Goal: Find contact information: Find contact information

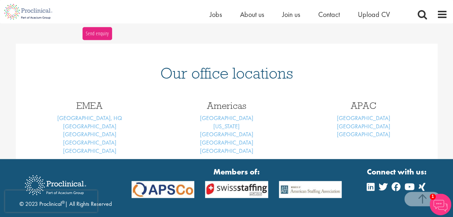
scroll to position [288, 0]
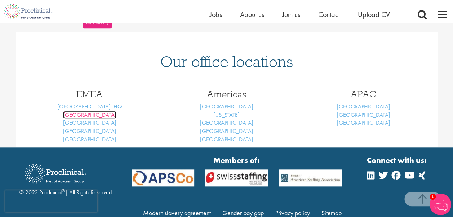
click at [86, 113] on link "Basel" at bounding box center [89, 115] width 53 height 8
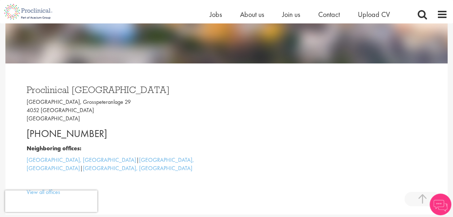
drag, startPoint x: 101, startPoint y: 133, endPoint x: 19, endPoint y: 134, distance: 82.1
click at [19, 134] on div "Proclinical Switzerland Grosspeter Tower, Grosspeteranlage 29 4052 Basel Switze…" at bounding box center [226, 138] width 421 height 151
copy p "+41 61 508 7070"
drag, startPoint x: 106, startPoint y: 102, endPoint x: 68, endPoint y: 102, distance: 37.8
click at [68, 102] on p "Grosspeter Tower, Grosspeteranlage 29 4052 Basel Switzerland" at bounding box center [124, 110] width 194 height 25
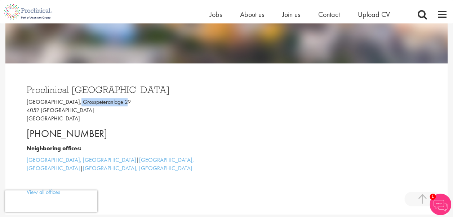
copy p "Grosspeteranlage 29"
drag, startPoint x: 40, startPoint y: 110, endPoint x: 22, endPoint y: 111, distance: 18.0
click at [22, 111] on div "Proclinical Switzerland Grosspeter Tower, Grosspeteranlage 29 4052 Basel Switze…" at bounding box center [123, 139] width 205 height 122
copy p "4052"
